Goal: Transaction & Acquisition: Purchase product/service

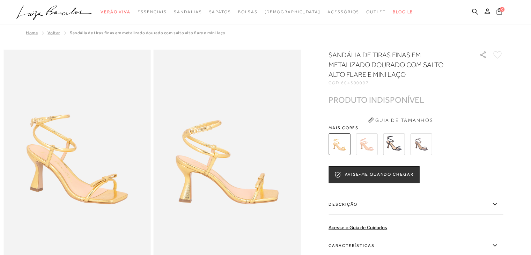
click at [483, 14] on button at bounding box center [487, 12] width 10 height 9
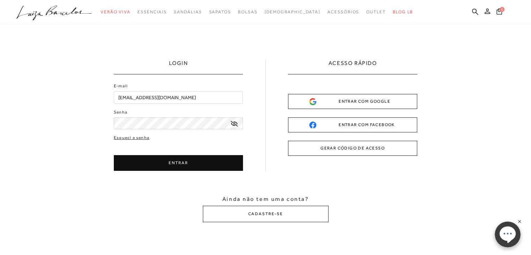
click at [334, 104] on div "ENTRAR COM GOOGLE" at bounding box center [352, 101] width 87 height 7
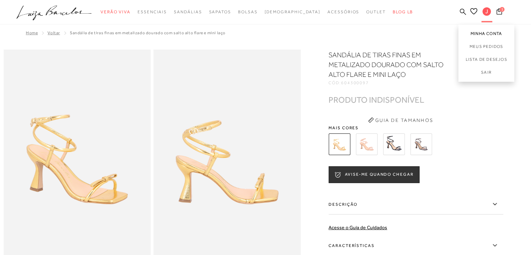
click at [478, 34] on link "Minha Conta" at bounding box center [486, 32] width 56 height 16
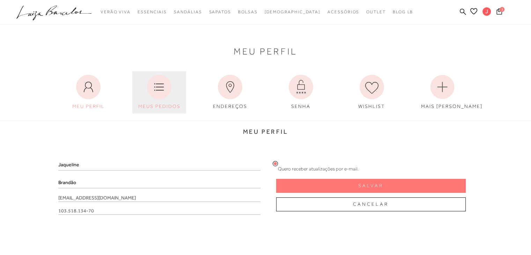
click at [148, 90] on icon at bounding box center [159, 87] width 24 height 24
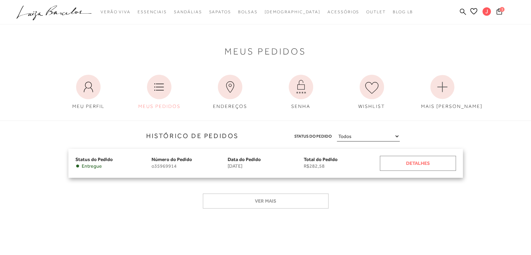
click at [386, 164] on div "Detalhes" at bounding box center [418, 163] width 76 height 15
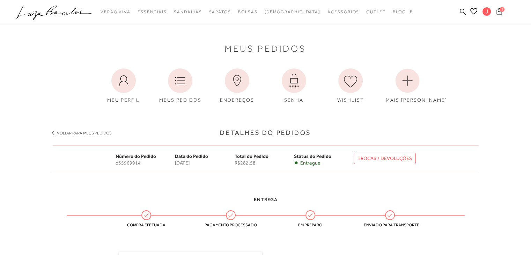
scroll to position [140, 0]
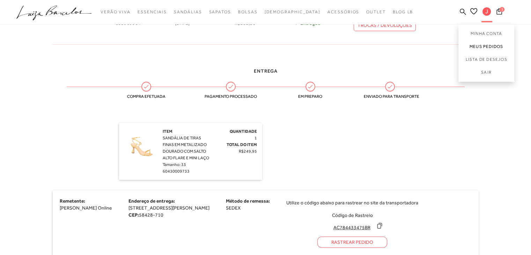
click at [483, 44] on link "Meus Pedidos" at bounding box center [486, 46] width 56 height 13
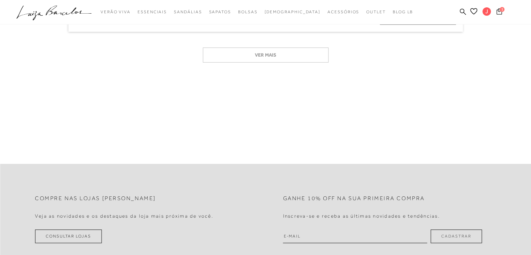
click at [502, 12] on button "1" at bounding box center [499, 12] width 10 height 9
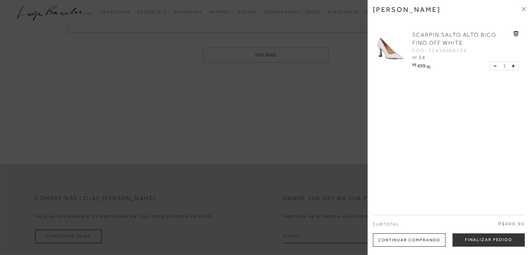
click at [390, 52] on img at bounding box center [390, 48] width 35 height 35
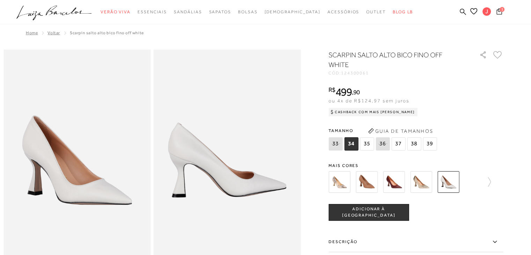
click at [500, 8] on span "1" at bounding box center [501, 9] width 5 height 5
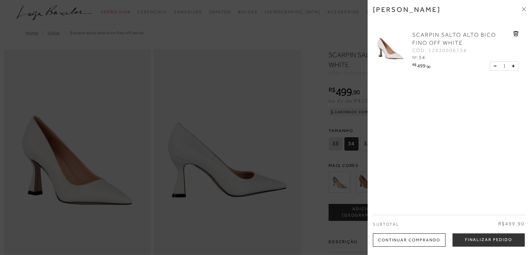
click at [515, 28] on div "SCARPIN SALTO ALTO BICO FINO OFF WHITE CÓD: 12430006134 Nº: 34" at bounding box center [446, 52] width 146 height 57
click at [513, 33] on icon at bounding box center [515, 33] width 5 height 5
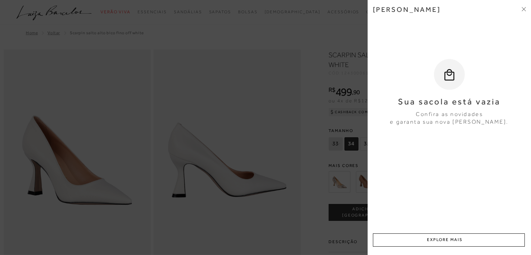
click at [524, 14] on div "Minha sacola" at bounding box center [449, 14] width 153 height 19
click at [523, 9] on icon at bounding box center [524, 10] width 2 height 2
